Goal: Manage account settings

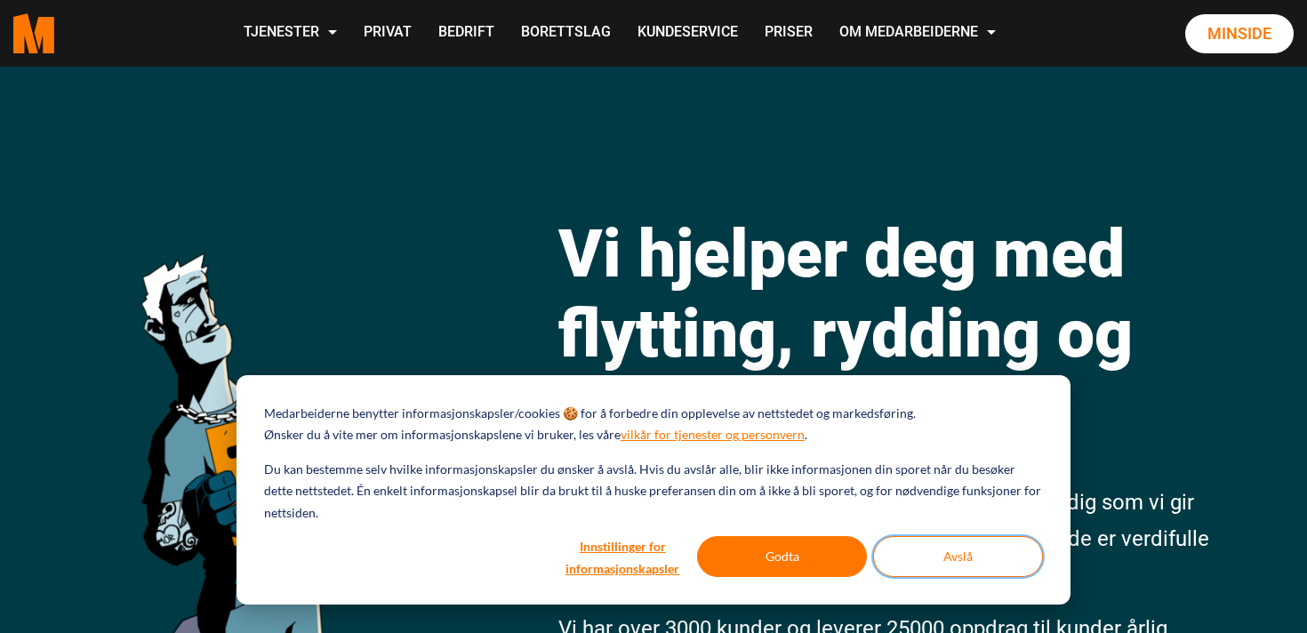
click at [957, 551] on button "Avslå" at bounding box center [958, 556] width 170 height 41
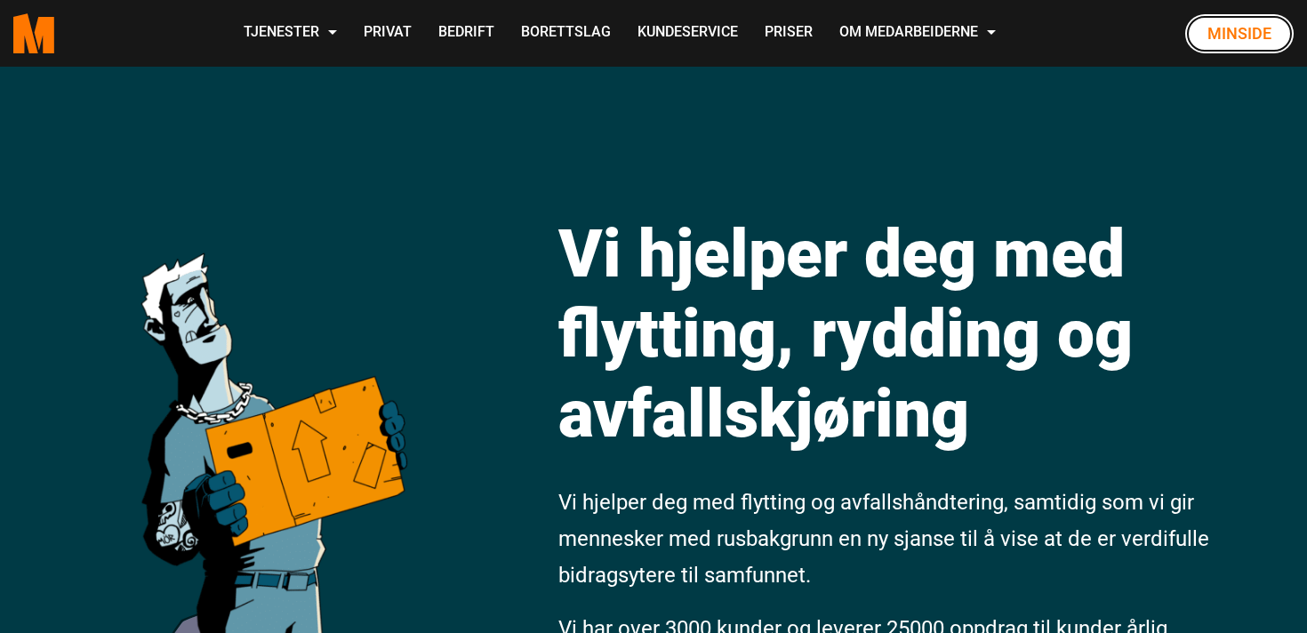
click at [1231, 29] on link "Minside" at bounding box center [1239, 33] width 108 height 39
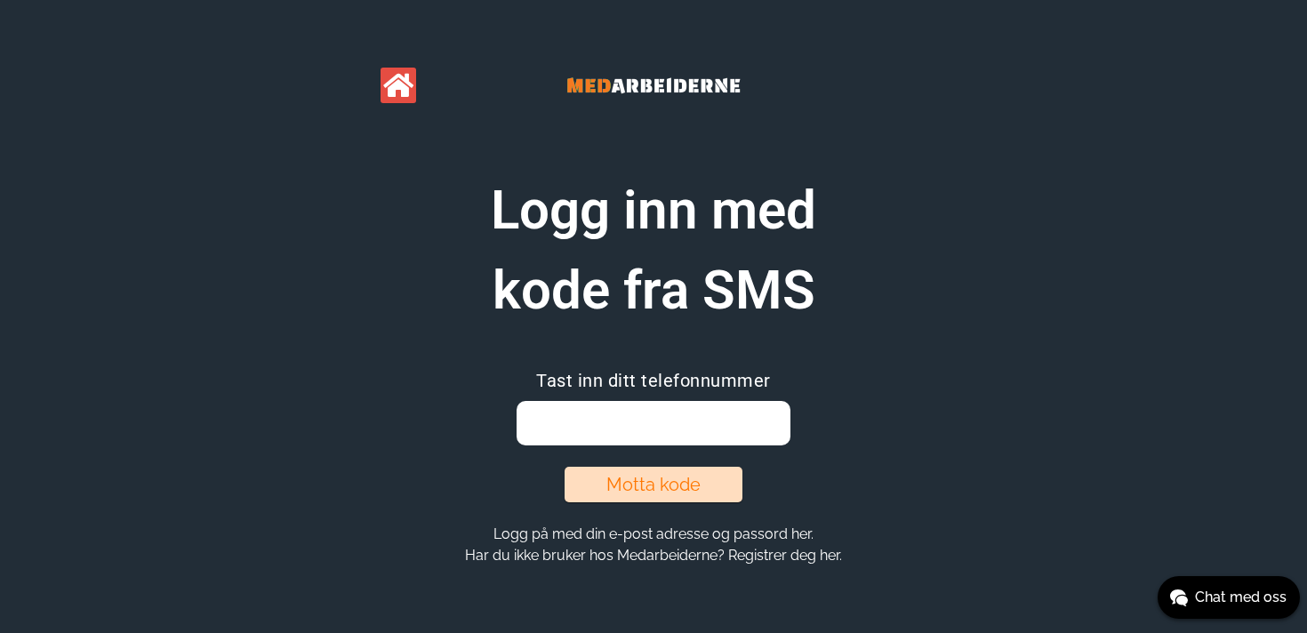
click at [699, 420] on input "email" at bounding box center [652, 423] width 273 height 44
type input "90800424"
click at [675, 476] on button "Motta kode" at bounding box center [653, 485] width 178 height 36
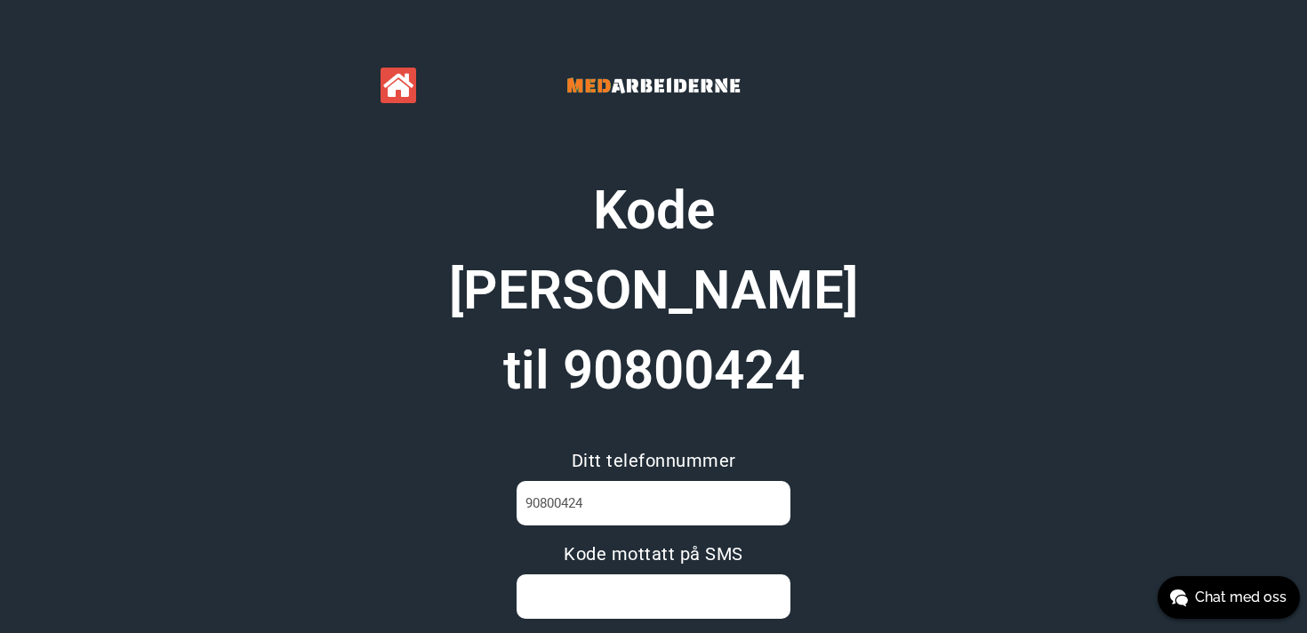
click at [657, 574] on input at bounding box center [652, 596] width 273 height 44
type input "RD090HS8"
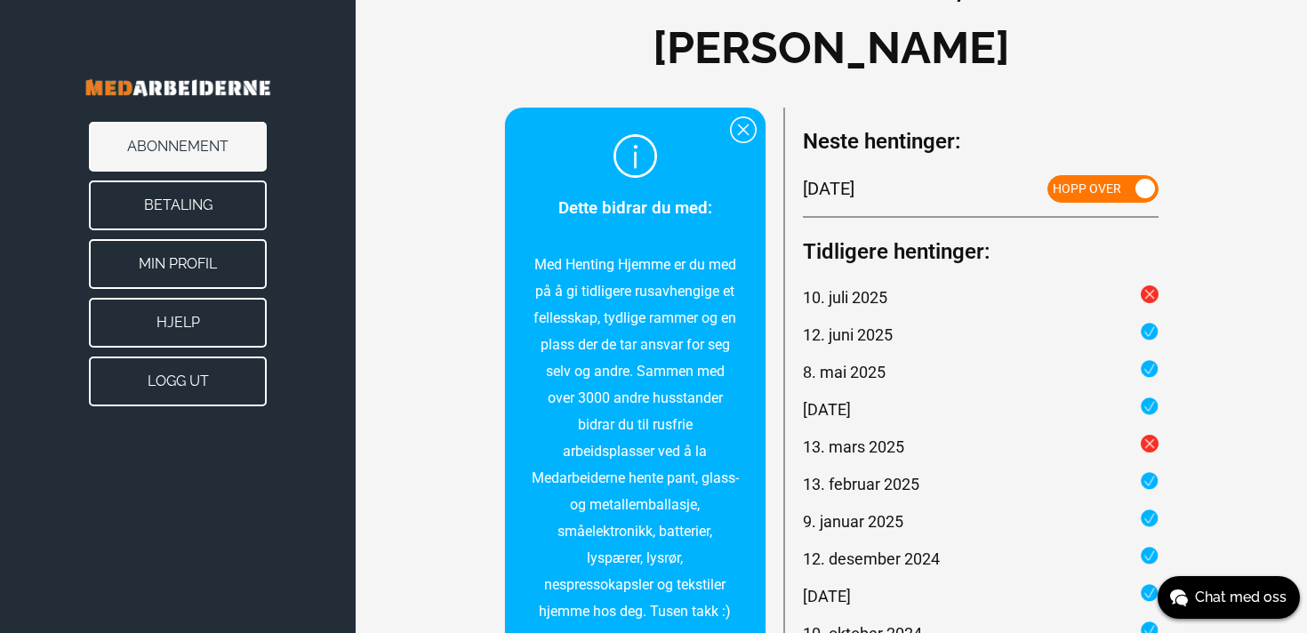
scroll to position [116, 0]
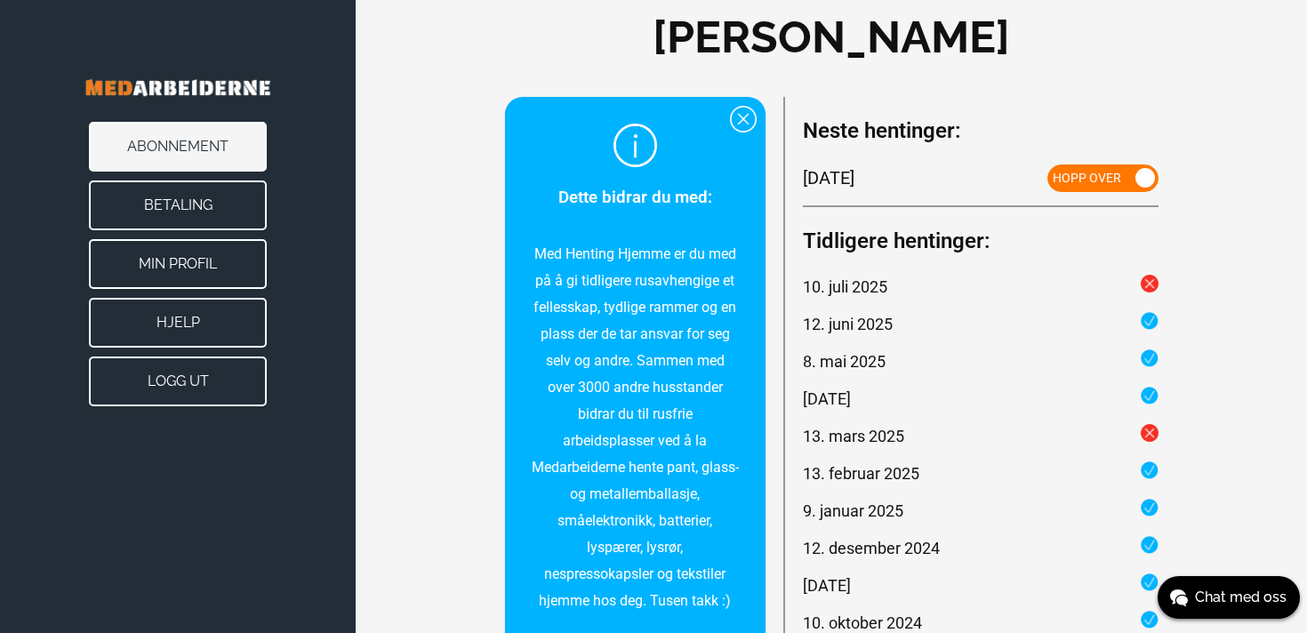
click at [171, 196] on button "Betaling" at bounding box center [178, 205] width 178 height 50
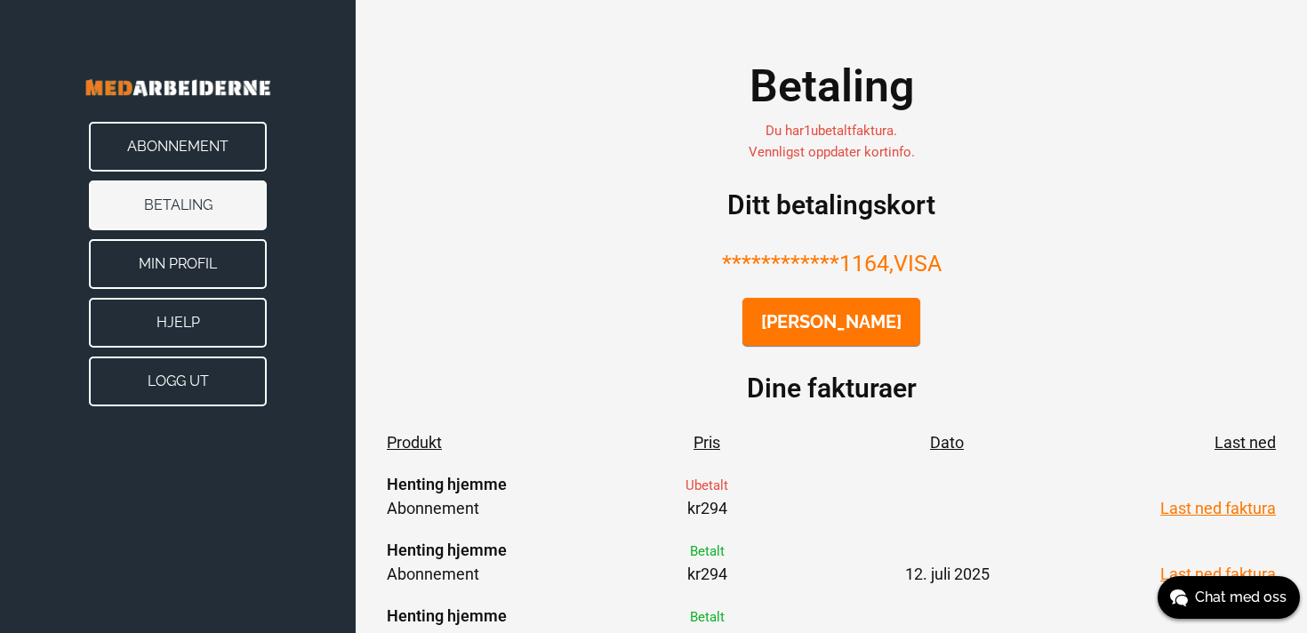
click at [796, 317] on button "[PERSON_NAME]" at bounding box center [831, 322] width 178 height 48
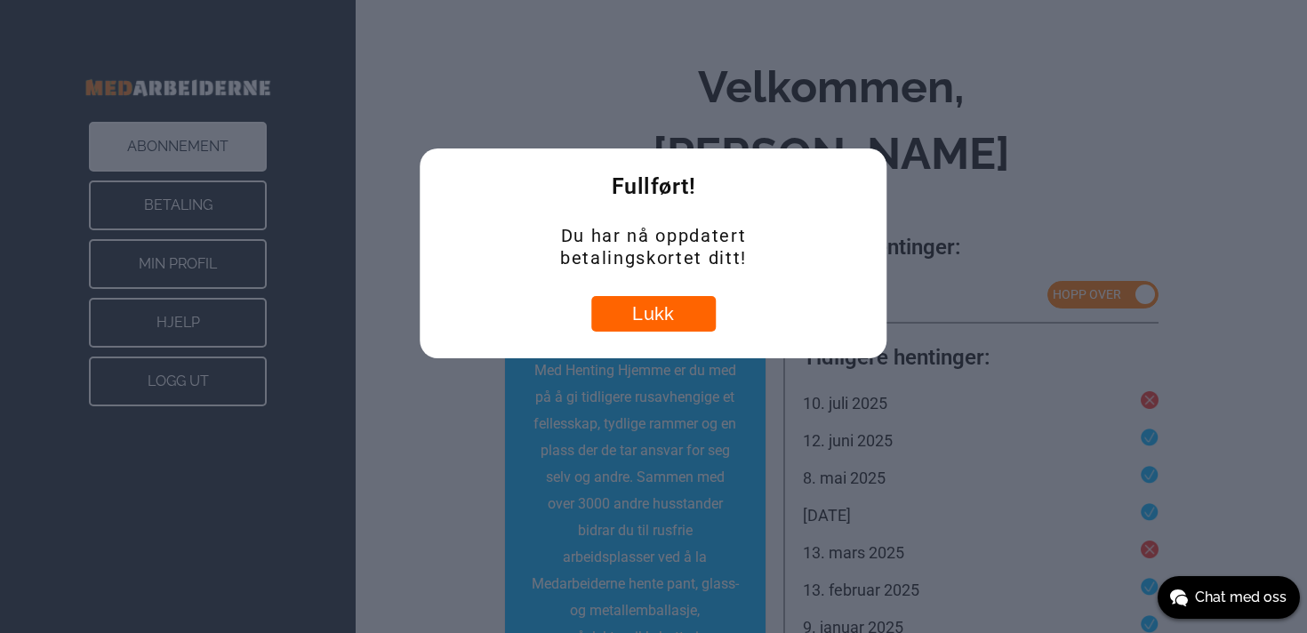
click at [669, 310] on button "Lukk" at bounding box center [653, 314] width 124 height 36
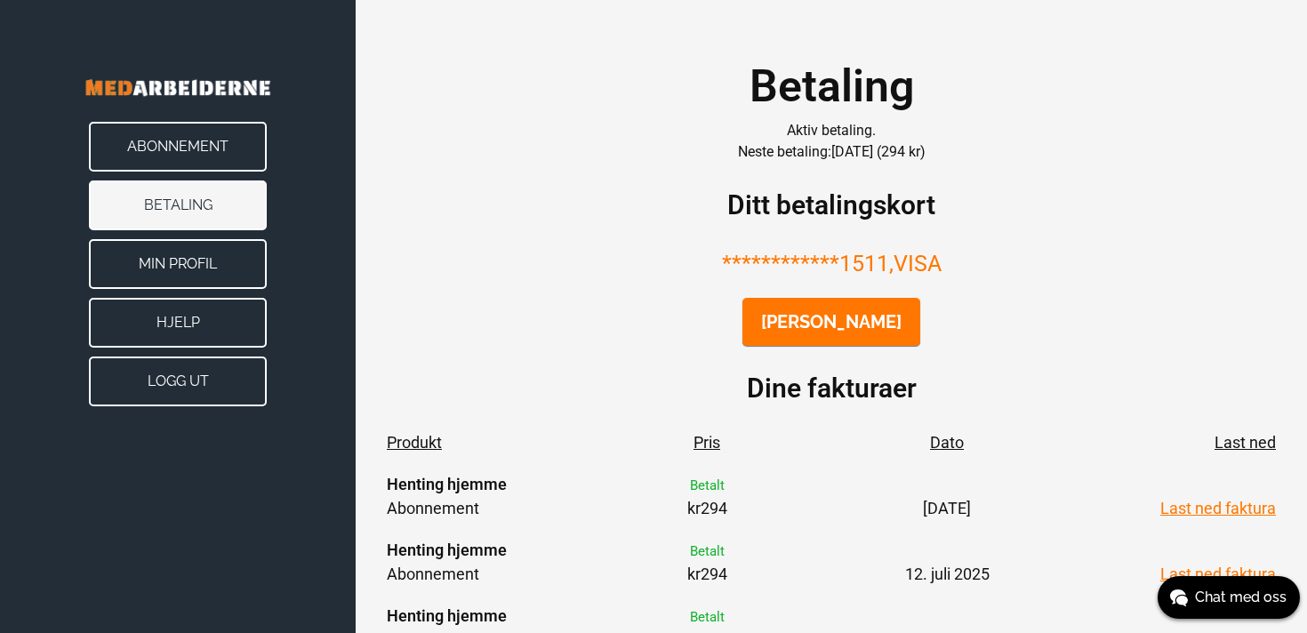
click at [211, 260] on button "Min Profil" at bounding box center [178, 264] width 178 height 50
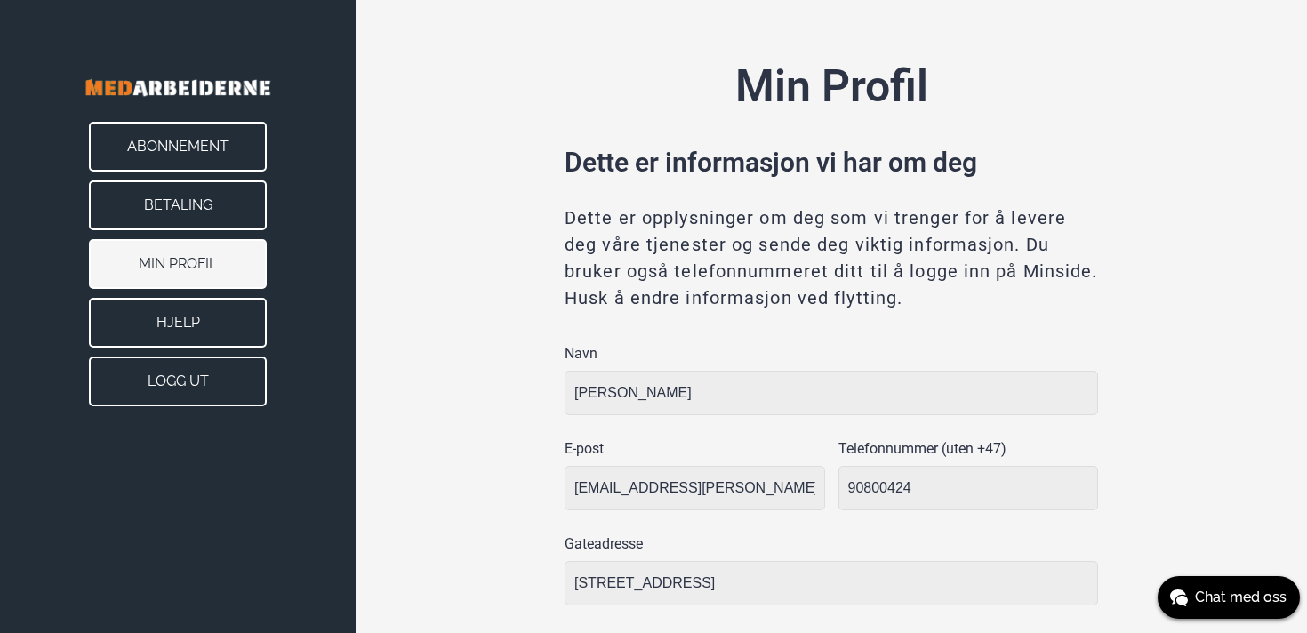
type input "[GEOGRAPHIC_DATA]"
click at [196, 376] on button "Logg ut" at bounding box center [178, 381] width 178 height 50
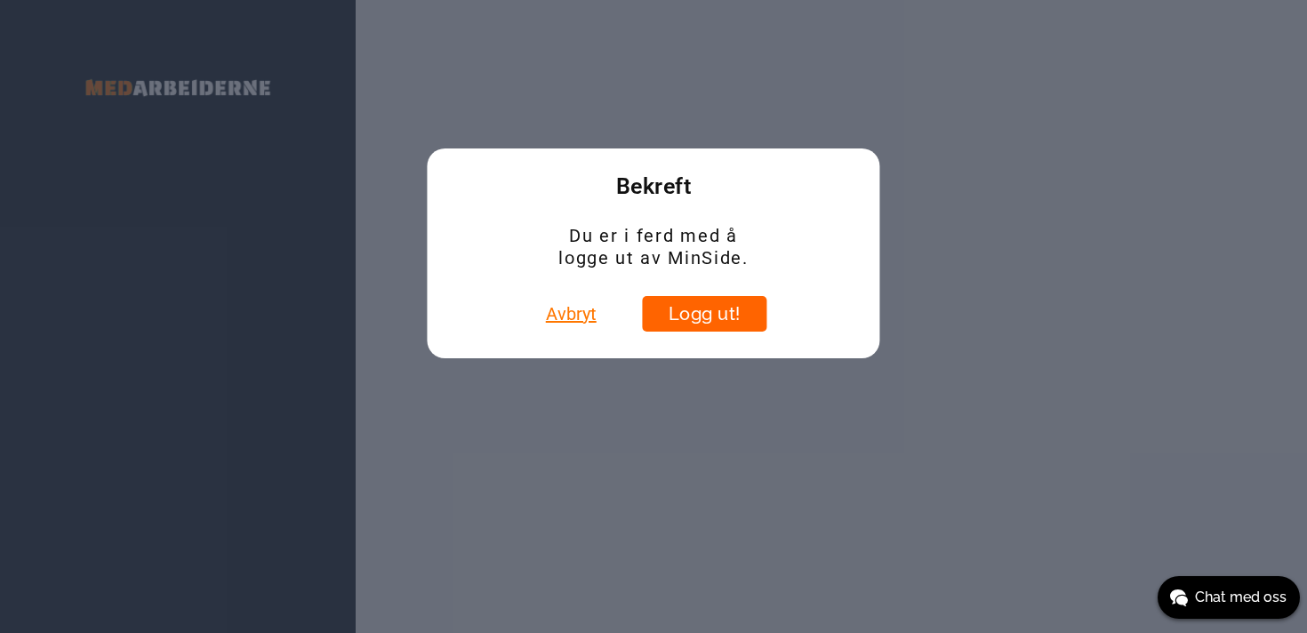
click at [667, 315] on button "Logg ut!" at bounding box center [704, 314] width 124 height 36
